Goal: Contribute content: Contribute content

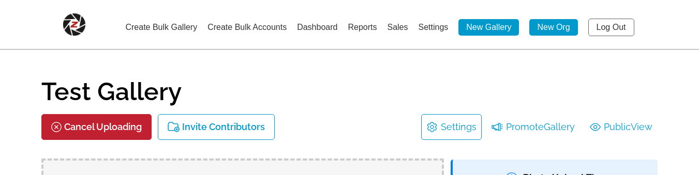
select select "onlyShowInGallery"
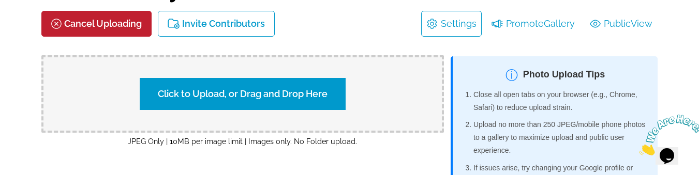
click at [240, 96] on label "Click to Upload, or Drag and Drop Here" at bounding box center [243, 94] width 206 height 32
click at [327, 96] on input "Click to Upload, or Drag and Drop Here" at bounding box center [423, 93] width 193 height 14
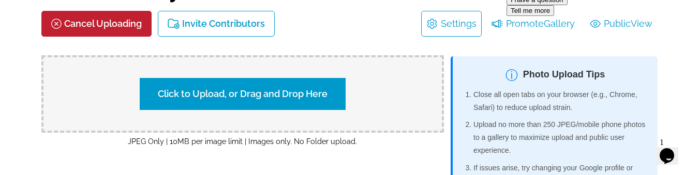
type input "C:\fakepath\wpmudev-plugin-test-1.0.0.zip"
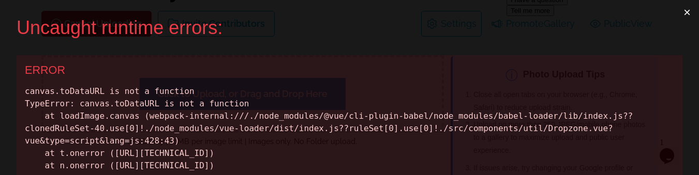
drag, startPoint x: 26, startPoint y: 93, endPoint x: 359, endPoint y: 154, distance: 339.2
click at [359, 154] on div "canvas.toDataURL is not a function TypeError: canvas.toDataURL is not a functio…" at bounding box center [349, 128] width 649 height 87
copy div "canvas.toDataURL is not a function TypeError: canvas.toDataURL is not a functio…"
click at [684, 9] on button "×" at bounding box center [687, 12] width 24 height 25
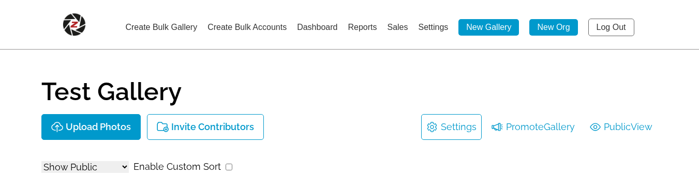
select select "onlyShowInGallery"
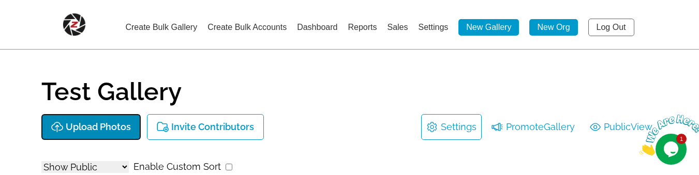
click at [101, 128] on p "Upload Photos" at bounding box center [98, 127] width 65 height 11
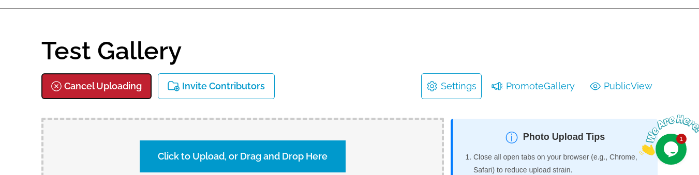
scroll to position [103, 0]
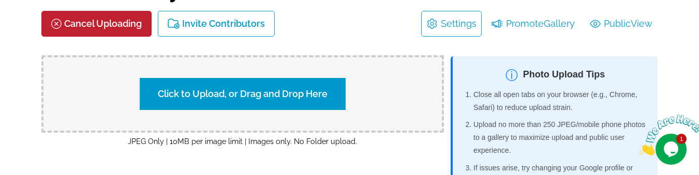
click at [182, 96] on label "Click to Upload, or Drag and Drop Here" at bounding box center [243, 94] width 206 height 32
click at [327, 96] on input "Click to Upload, or Drag and Drop Here" at bounding box center [423, 93] width 193 height 14
type input "C:\fakepath\accessories-1.webp"
